Goal: Contribute content

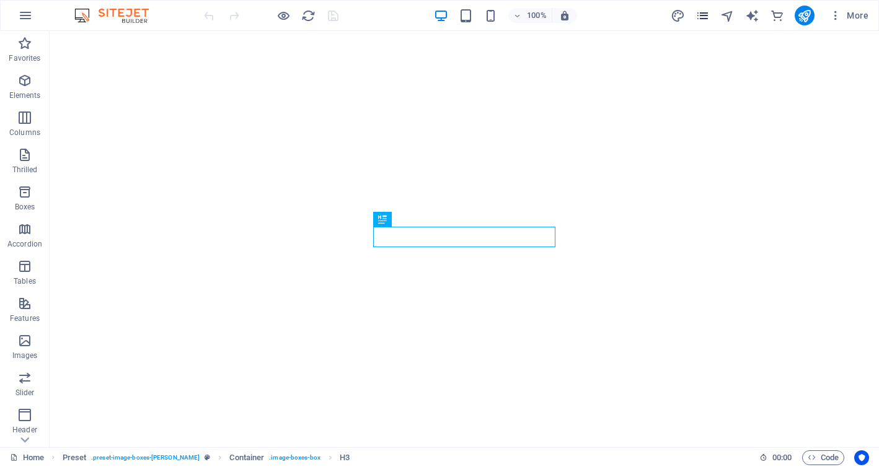
click at [699, 17] on icon "pages" at bounding box center [702, 16] width 14 height 14
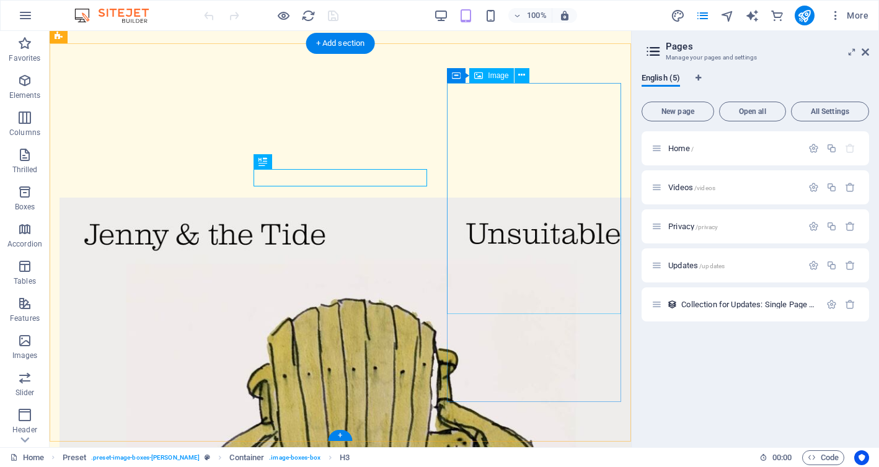
scroll to position [405, 0]
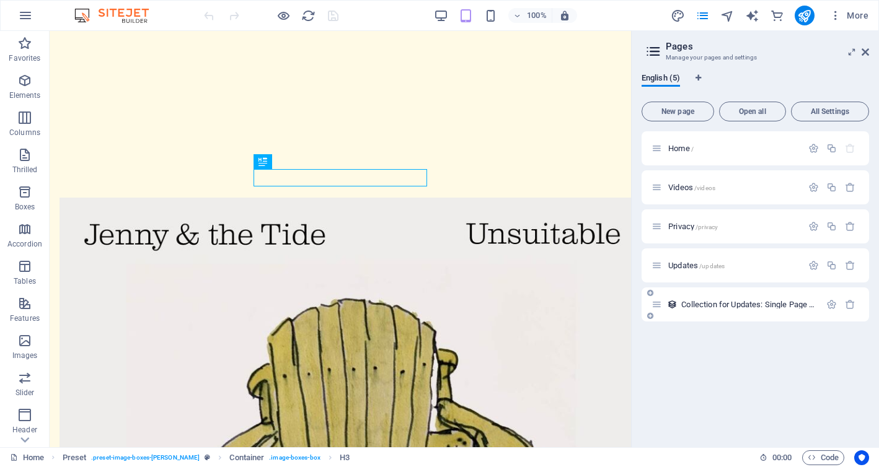
click at [694, 302] on font "Collection for Updates: Single Page Layout" at bounding box center [757, 304] width 152 height 9
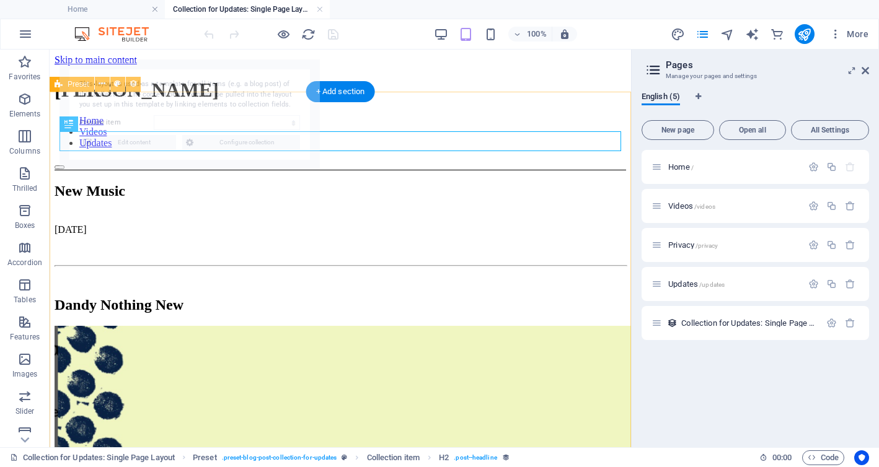
scroll to position [0, 0]
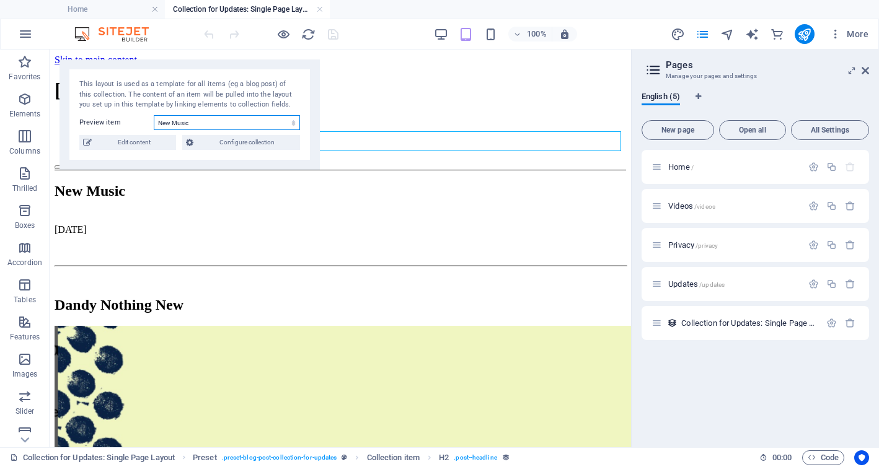
click at [243, 126] on select "New Music Upcoming Events [DATE] this happened.... About" at bounding box center [227, 122] width 146 height 15
select select "68bb26b7747275556d0308a4"
click at [154, 115] on select "New Music Upcoming Events [DATE] this happened.... About" at bounding box center [227, 122] width 146 height 15
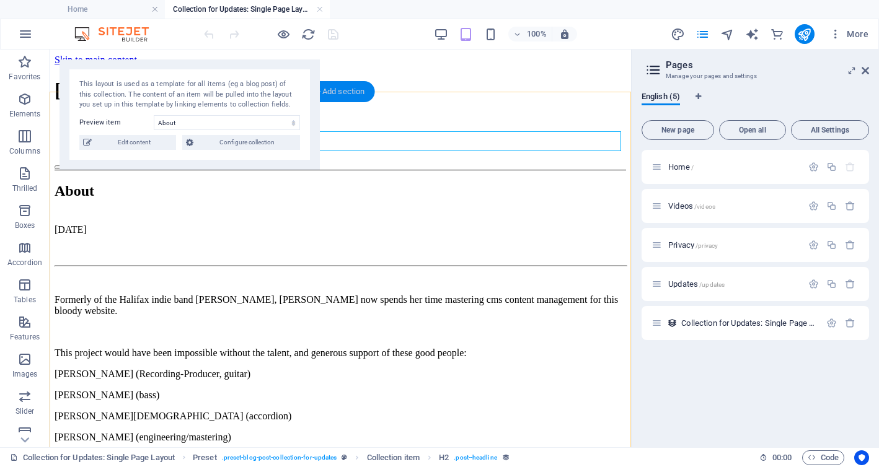
click at [338, 94] on font "+ Add section" at bounding box center [340, 91] width 49 height 9
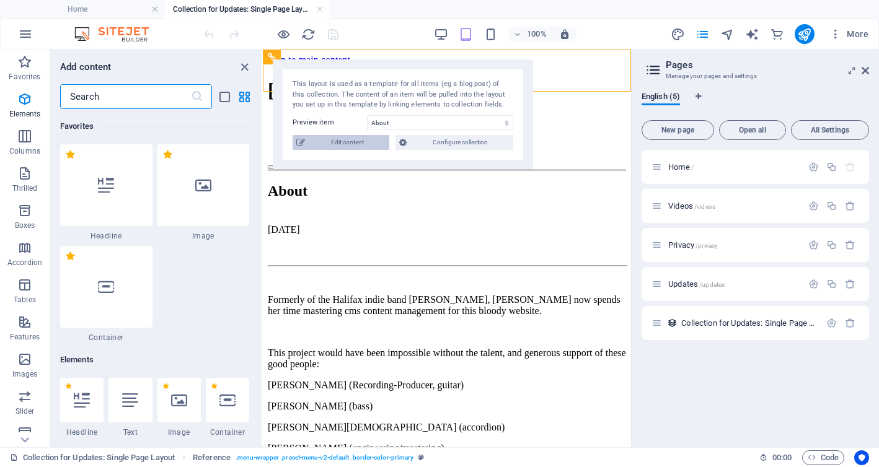
scroll to position [2269, 0]
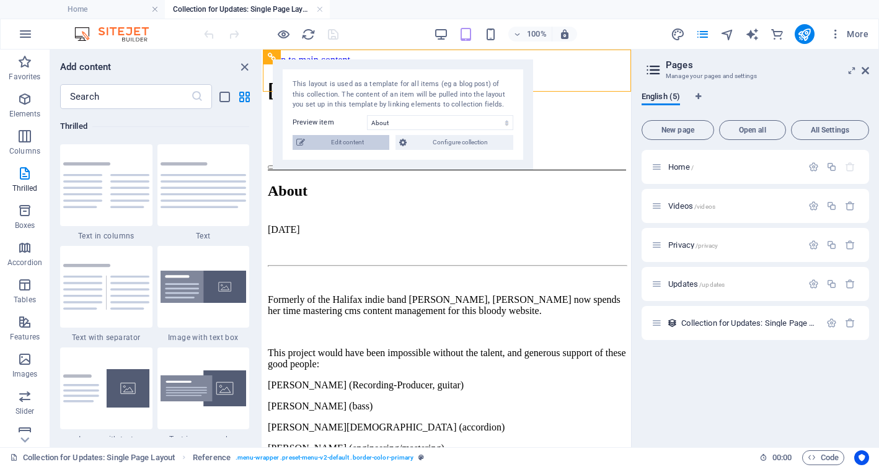
click at [344, 145] on font "Edit content" at bounding box center [347, 142] width 33 height 7
select select "createdAt_ASC"
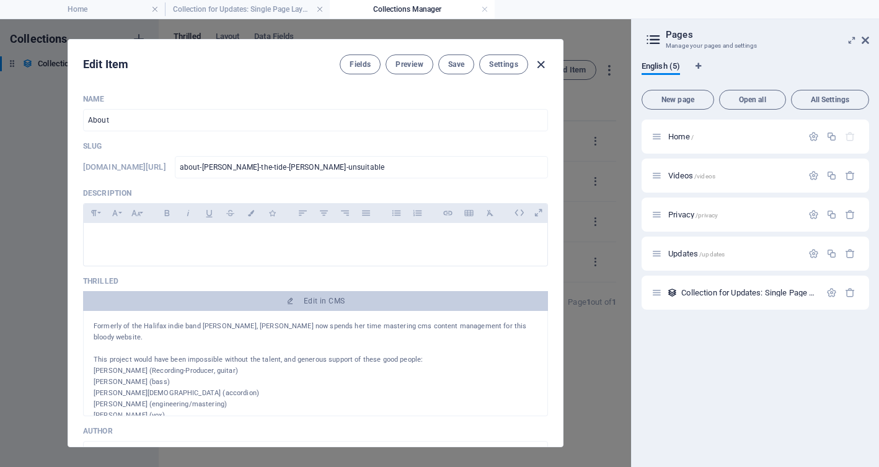
click at [542, 67] on icon "button" at bounding box center [540, 65] width 14 height 14
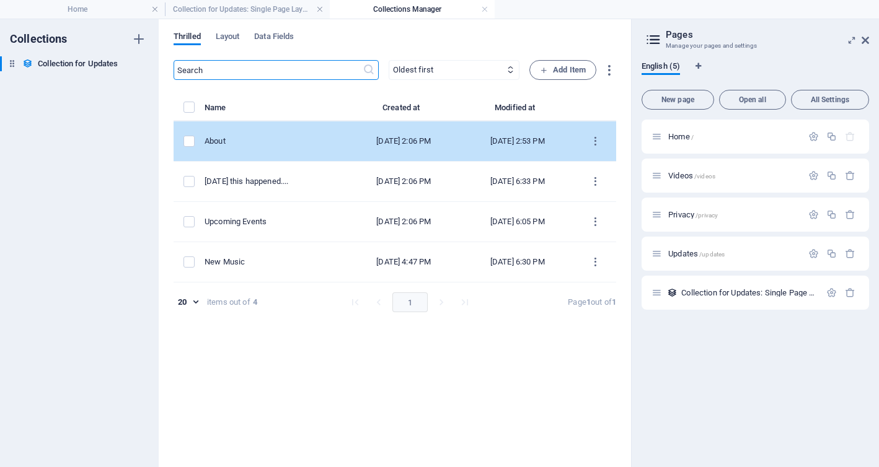
click at [260, 145] on div "About" at bounding box center [270, 141] width 133 height 11
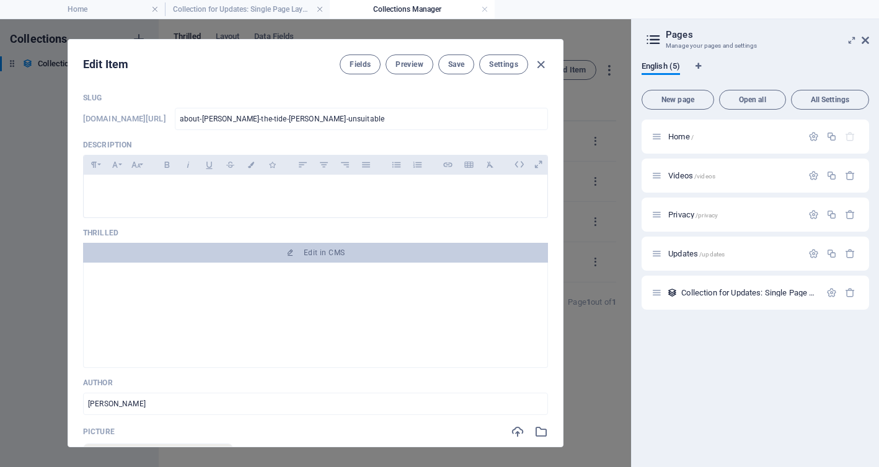
scroll to position [61, 0]
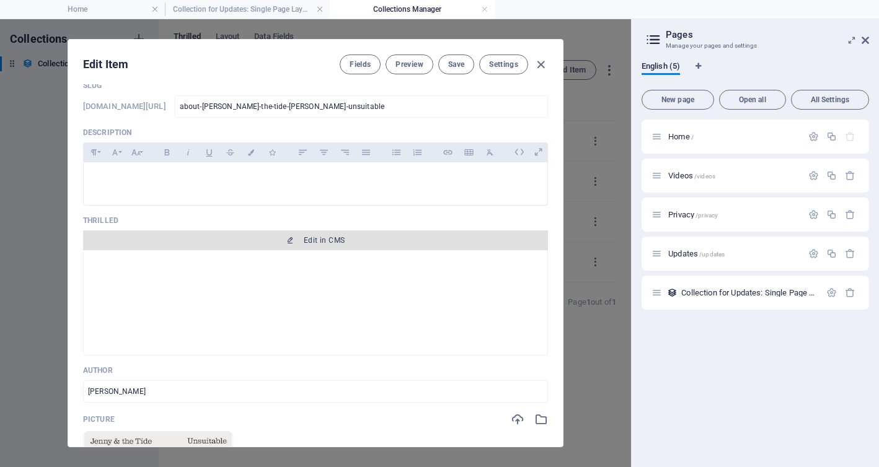
click at [310, 240] on font "Edit in CMS" at bounding box center [324, 240] width 41 height 9
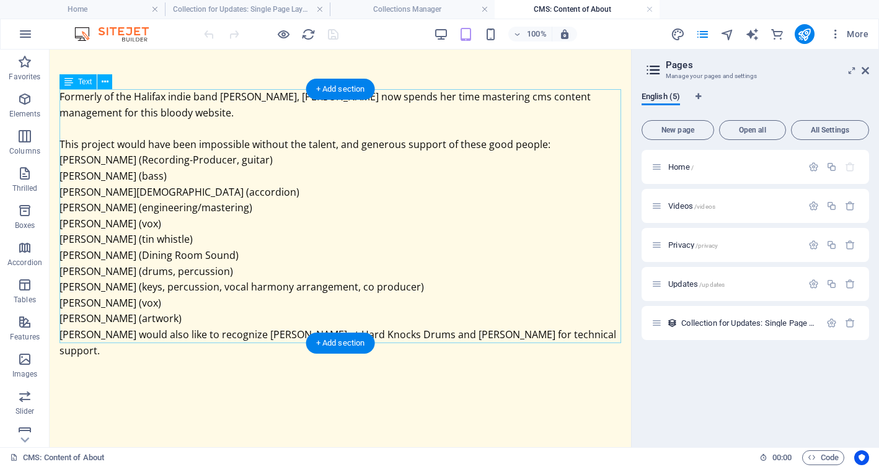
scroll to position [0, 0]
click at [331, 84] on font "+ Add section" at bounding box center [340, 88] width 49 height 9
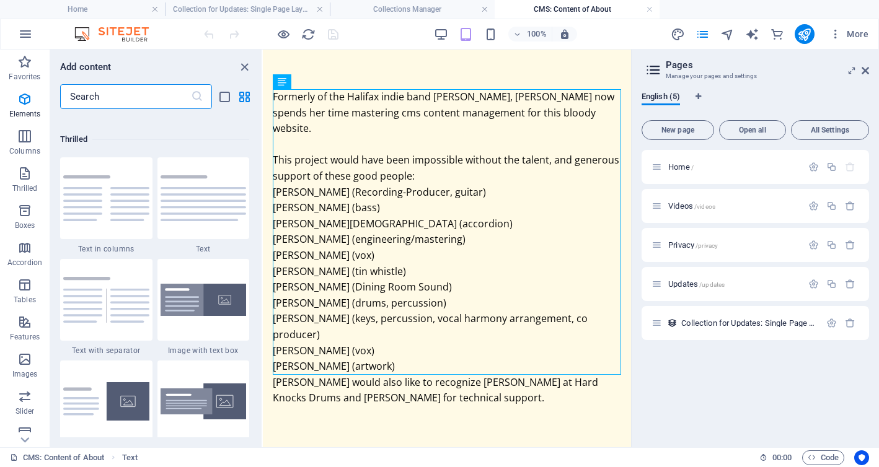
scroll to position [2269, 0]
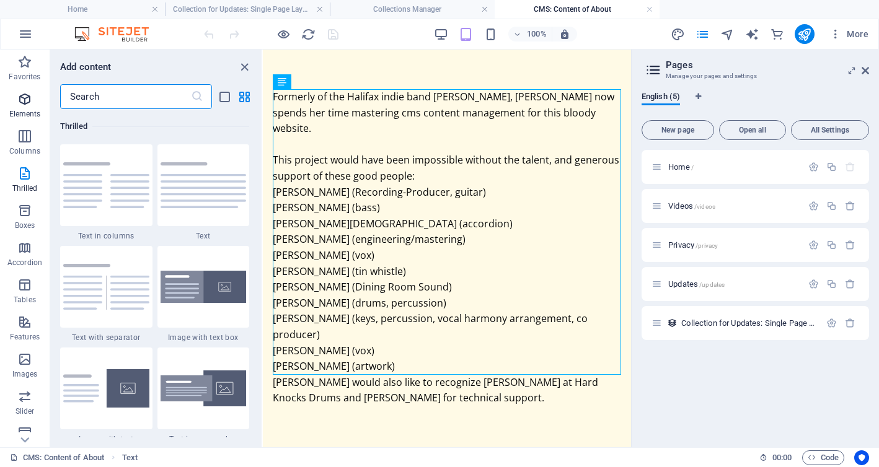
click at [27, 103] on icon "button" at bounding box center [24, 99] width 15 height 15
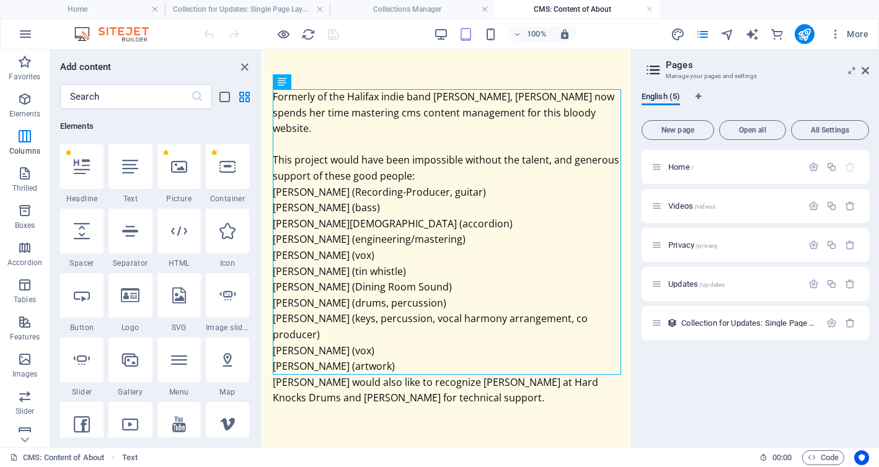
scroll to position [234, 0]
click at [178, 169] on icon at bounding box center [179, 167] width 16 height 16
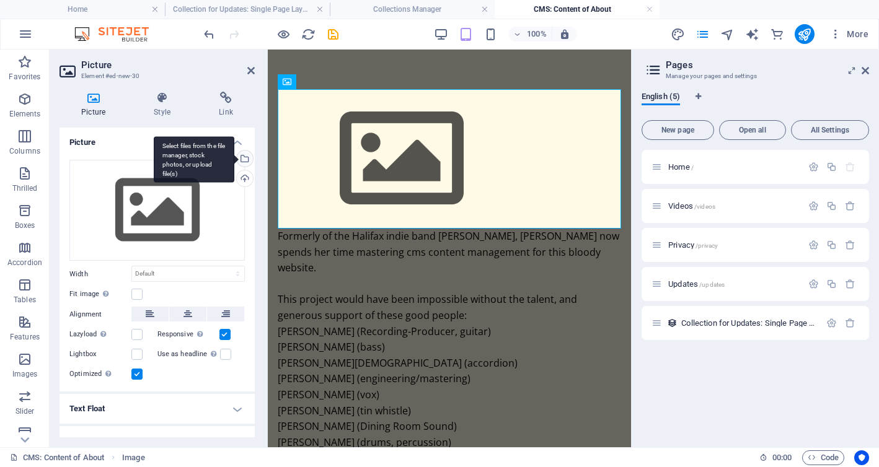
click at [242, 160] on div "Select files from the file manager, stock photos, or upload file(s)" at bounding box center [243, 160] width 19 height 19
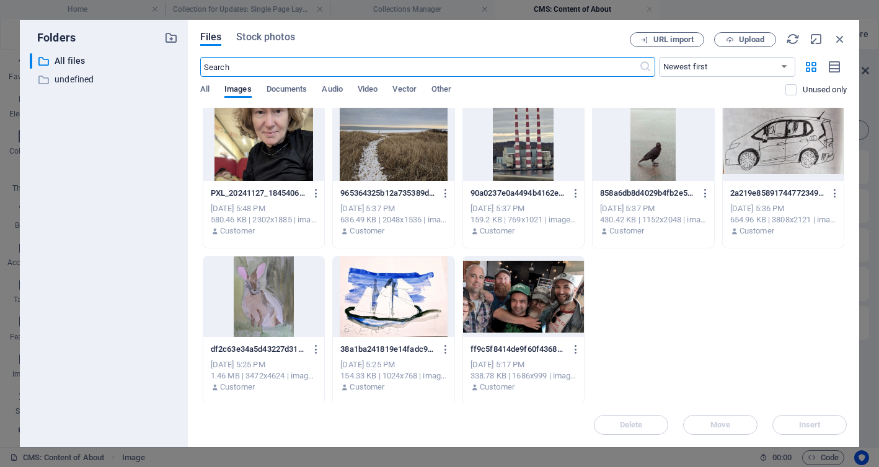
scroll to position [2040, 0]
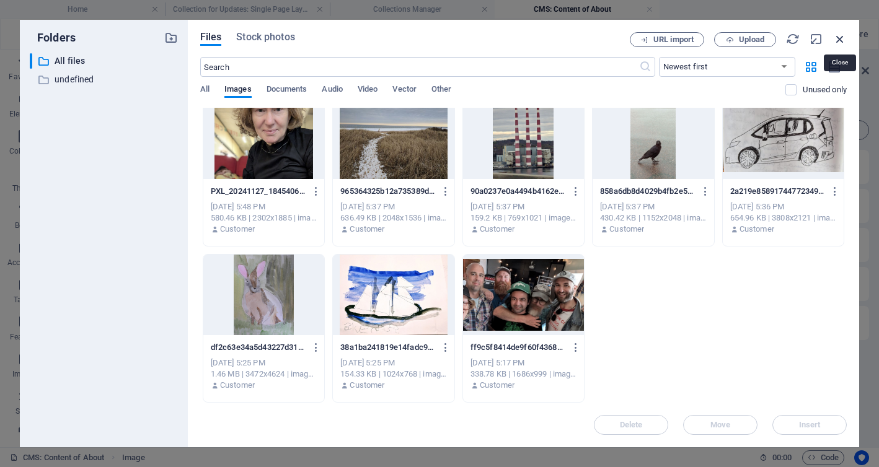
click at [838, 38] on icon "button" at bounding box center [840, 39] width 14 height 14
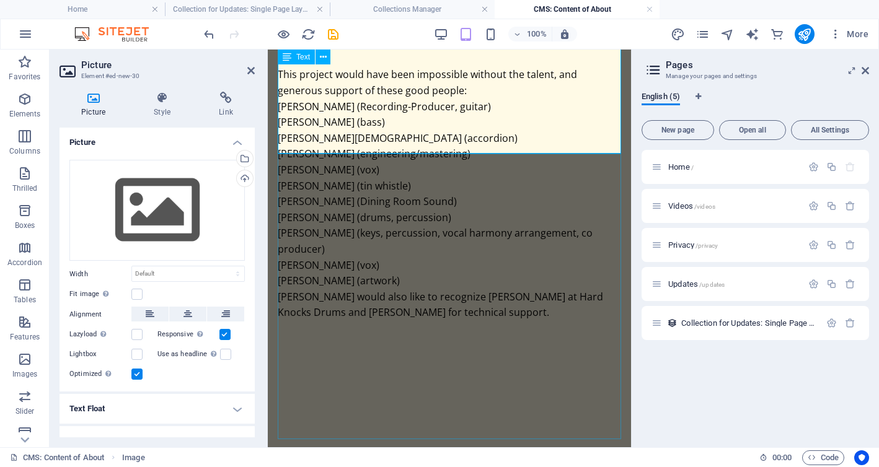
scroll to position [0, 0]
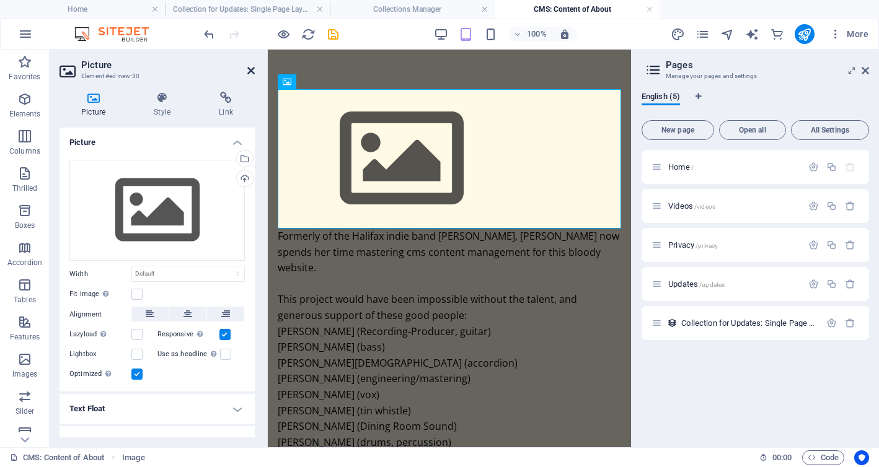
click at [252, 72] on icon at bounding box center [250, 71] width 7 height 10
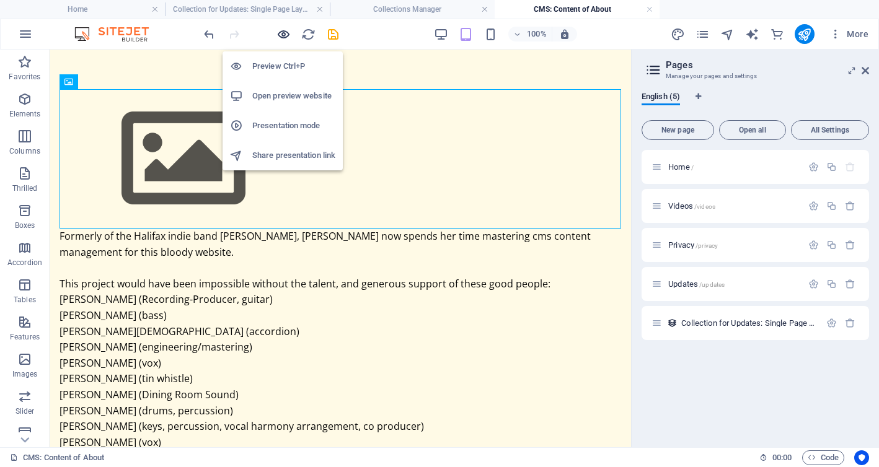
click at [281, 35] on icon "button" at bounding box center [283, 34] width 14 height 14
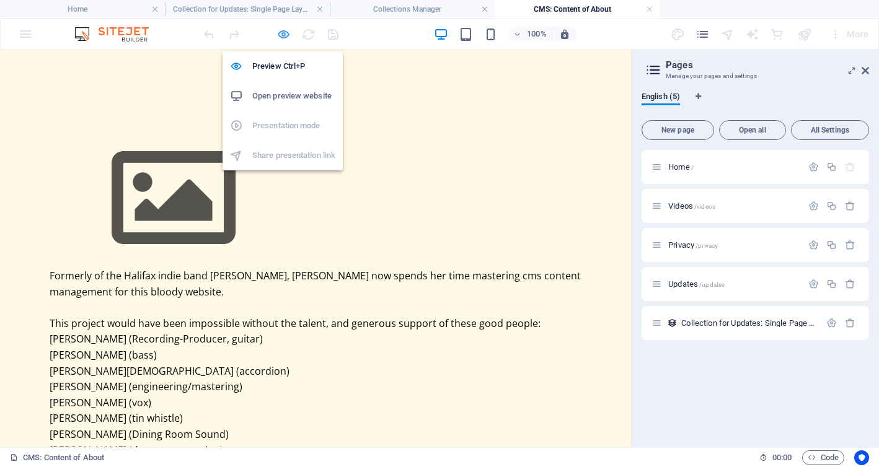
click at [279, 32] on icon "button" at bounding box center [283, 34] width 14 height 14
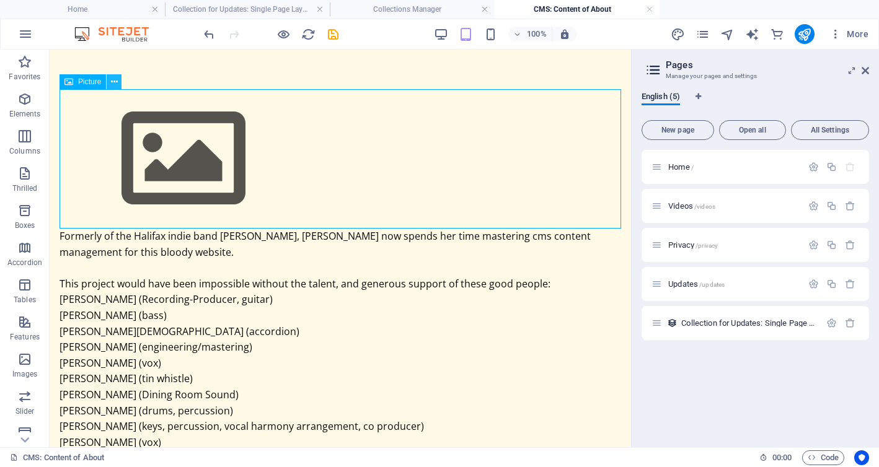
click at [115, 82] on icon at bounding box center [114, 82] width 7 height 13
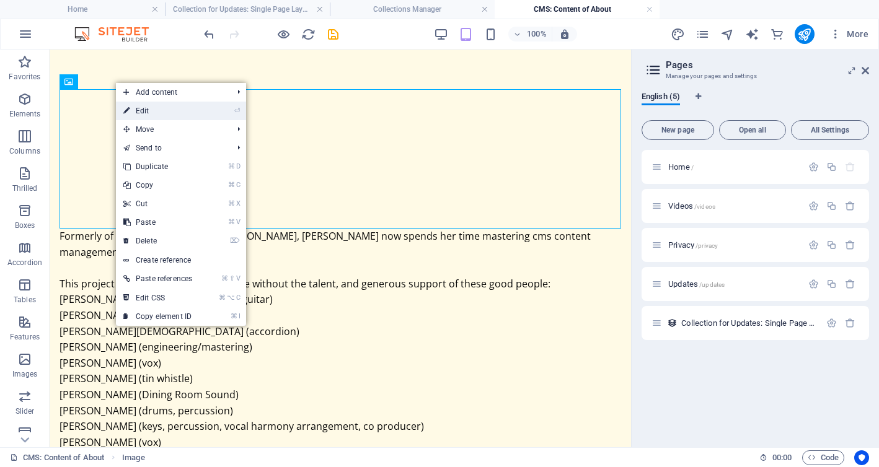
click at [132, 107] on link "⏎ Edit" at bounding box center [158, 111] width 84 height 19
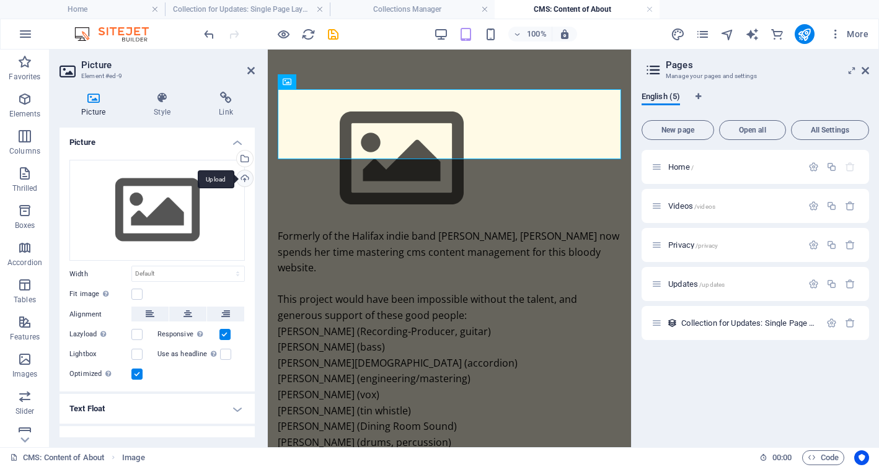
click at [240, 180] on div "Upload" at bounding box center [243, 179] width 19 height 19
